Goal: Information Seeking & Learning: Learn about a topic

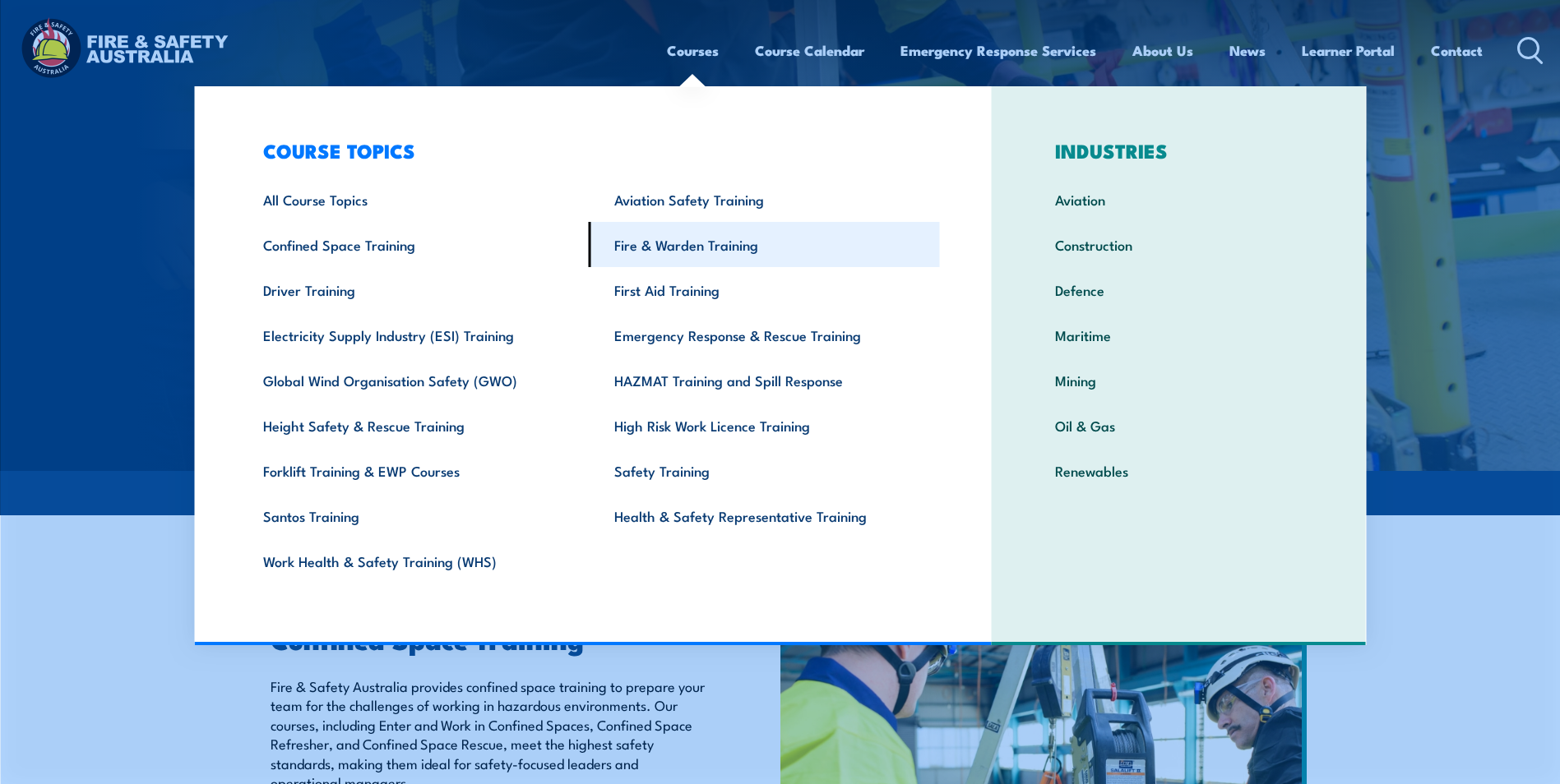
click at [707, 244] on link "Fire & Warden Training" at bounding box center [765, 244] width 351 height 45
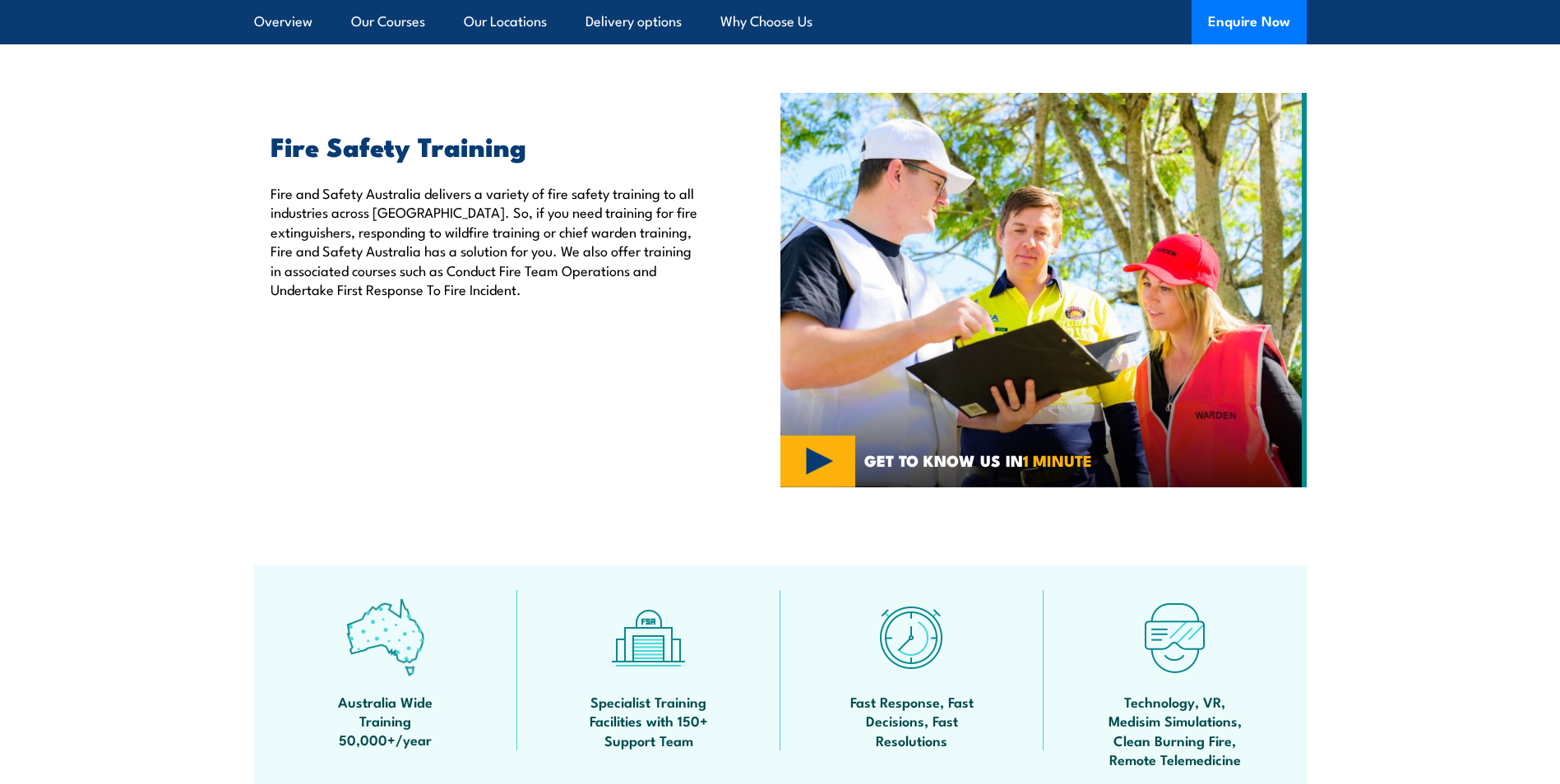
scroll to position [247, 0]
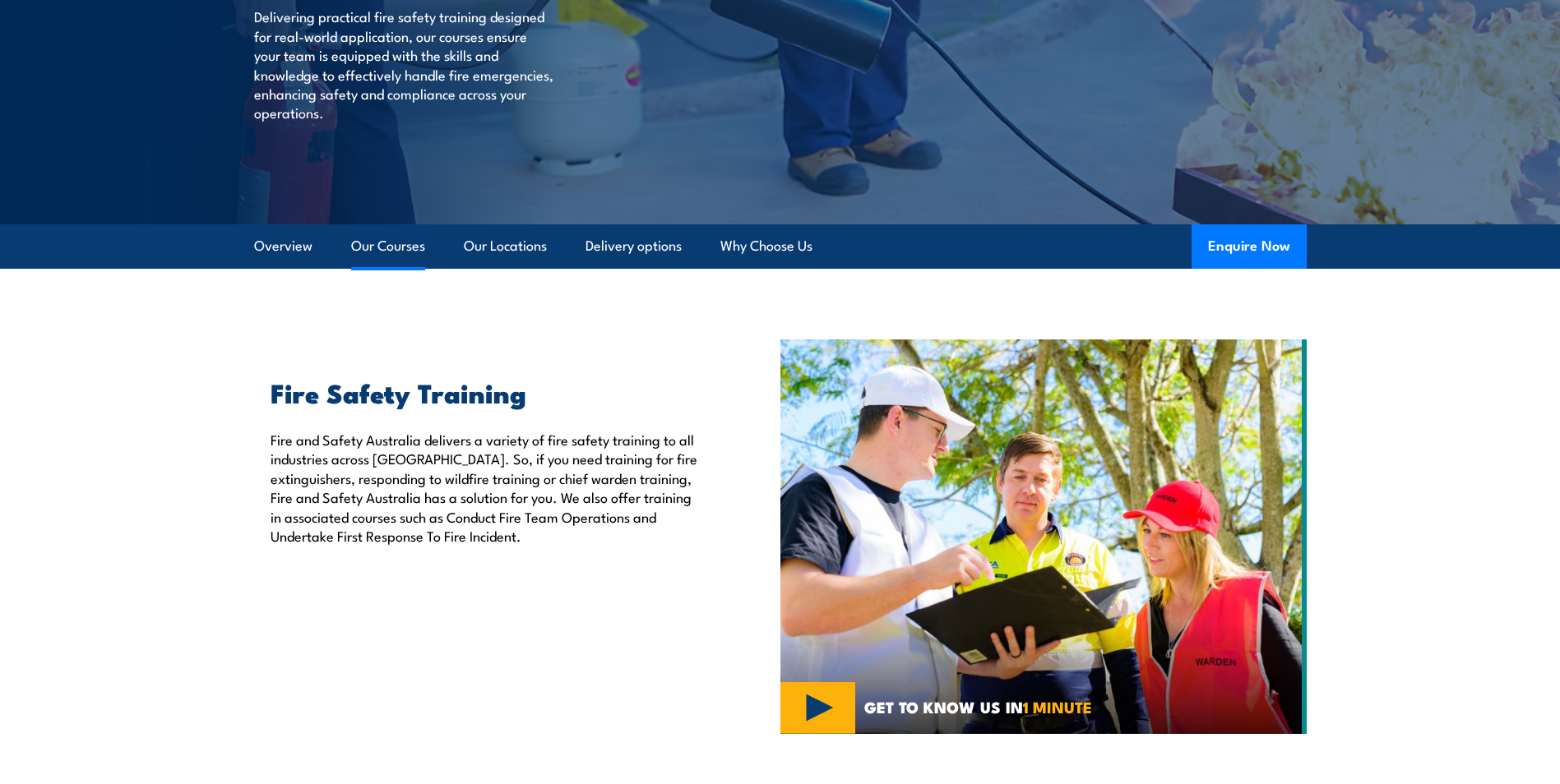
click at [407, 247] on link "Our Courses" at bounding box center [388, 246] width 74 height 43
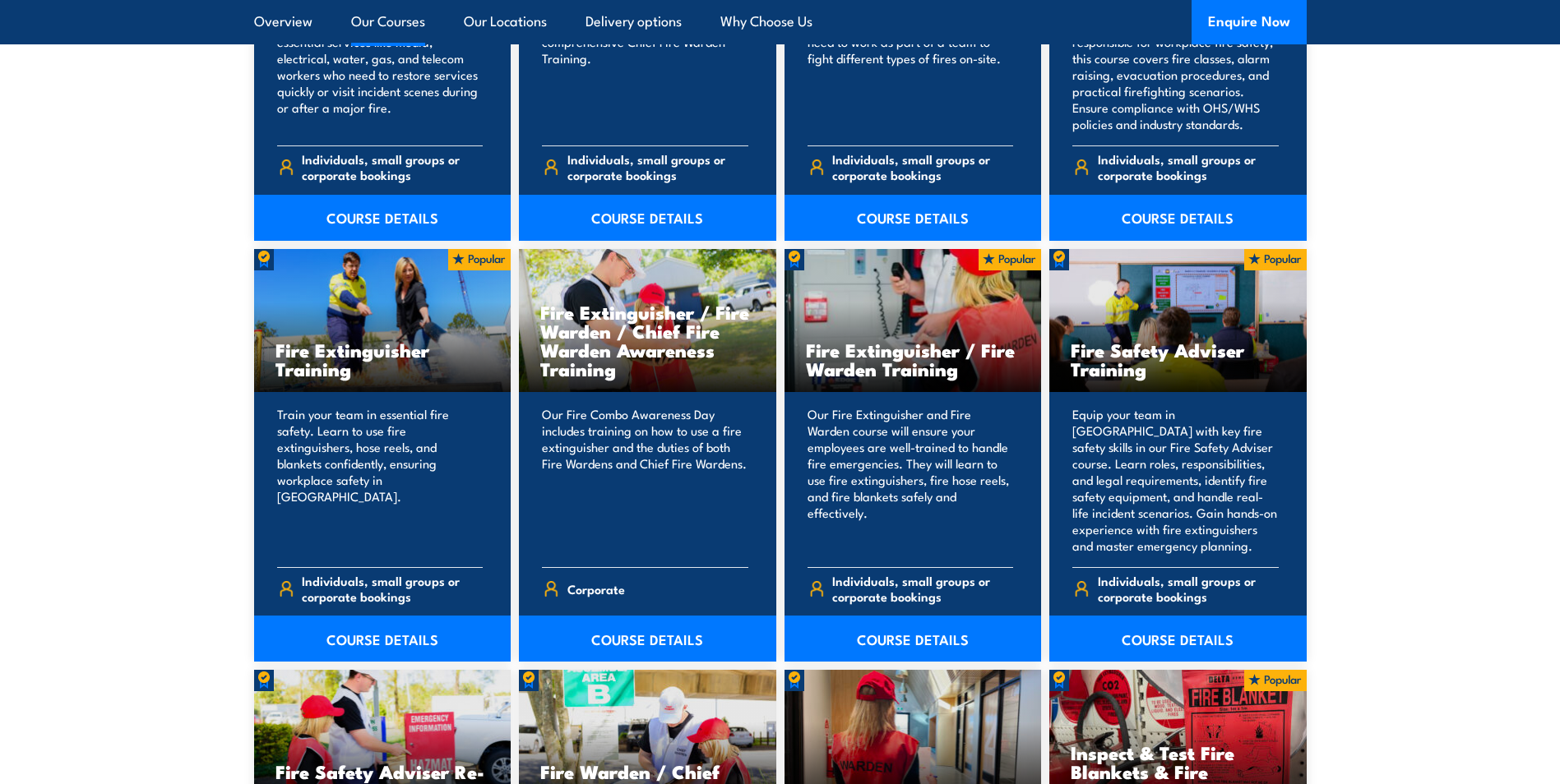
scroll to position [1576, 0]
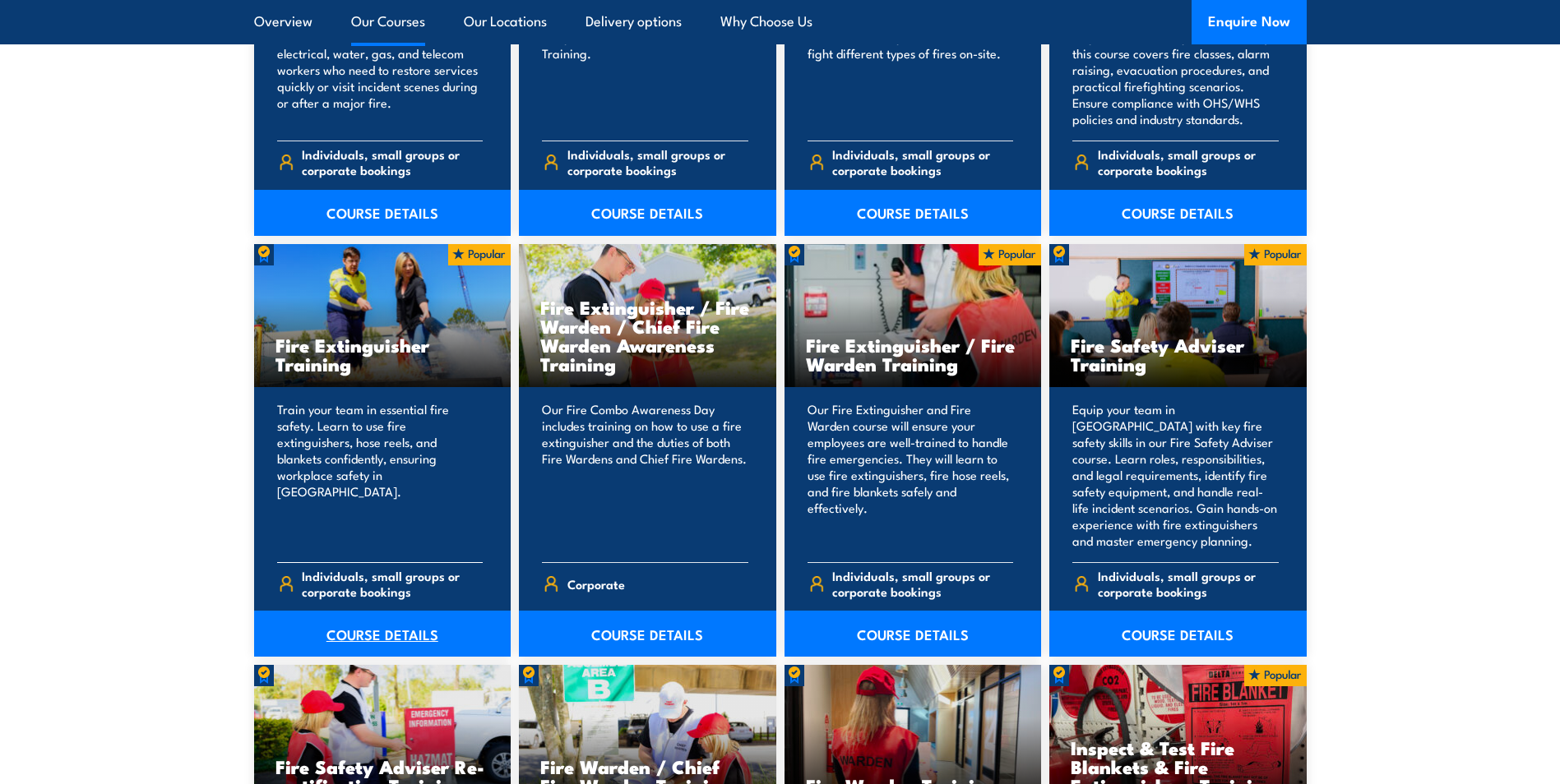
click at [379, 626] on link "COURSE DETAILS" at bounding box center [382, 634] width 258 height 46
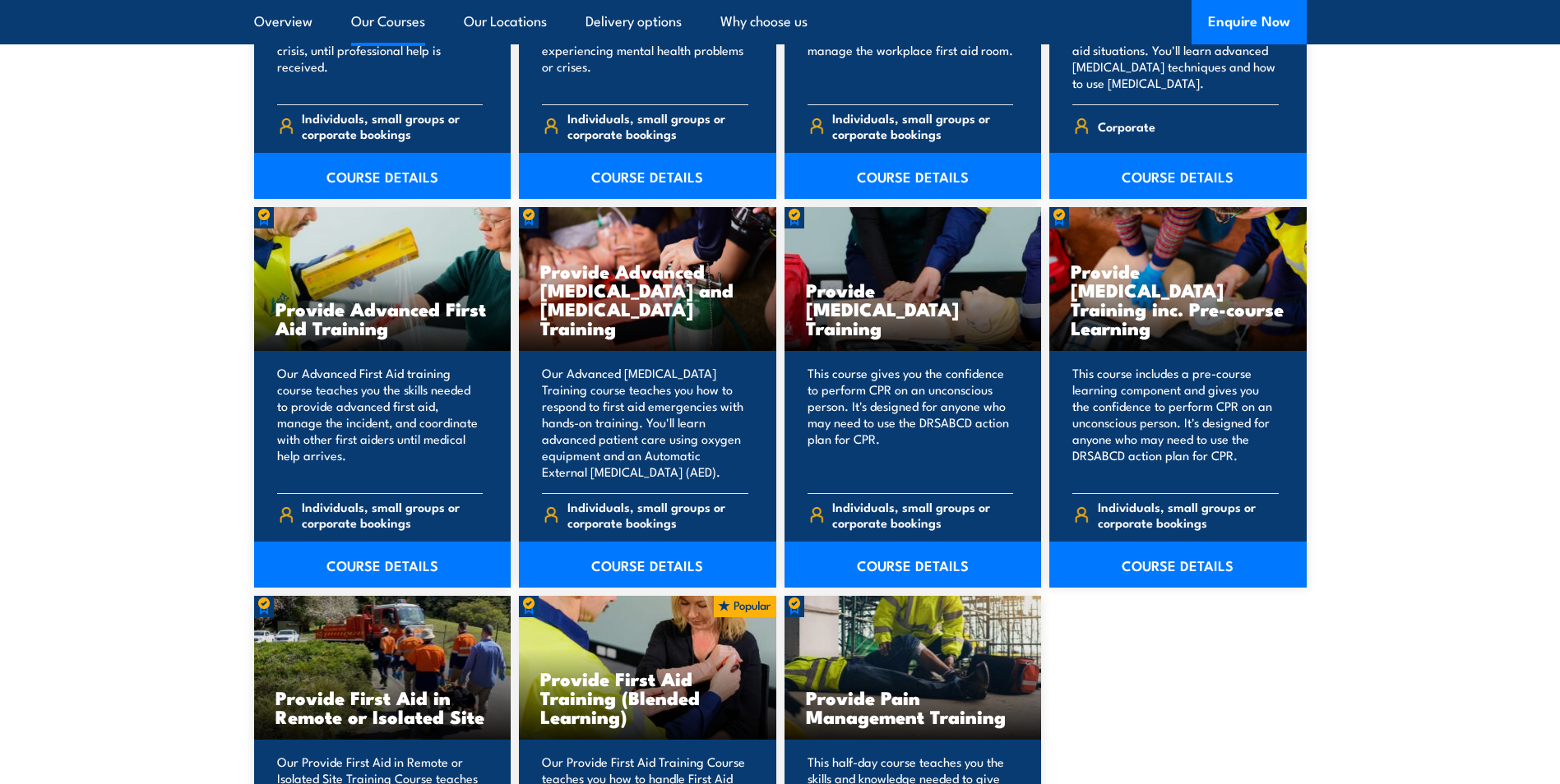
scroll to position [1973, 0]
